Goal: Find specific page/section: Find specific page/section

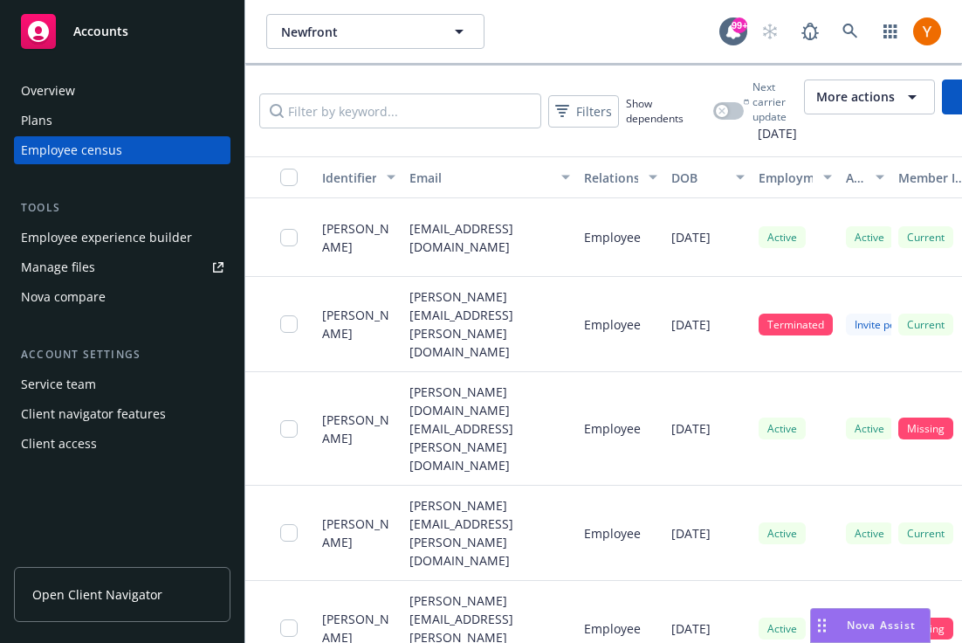
click at [130, 118] on div "Plans" at bounding box center [122, 121] width 203 height 28
